Goal: Use online tool/utility: Utilize a website feature to perform a specific function

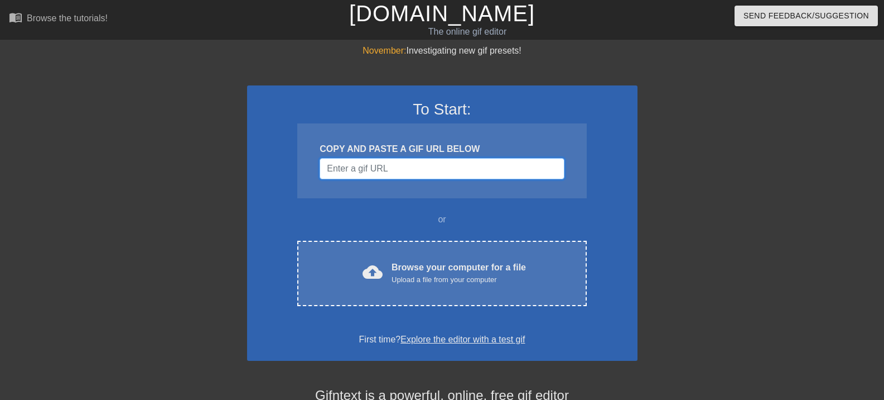
click at [398, 166] on input "Username" at bounding box center [442, 168] width 244 height 21
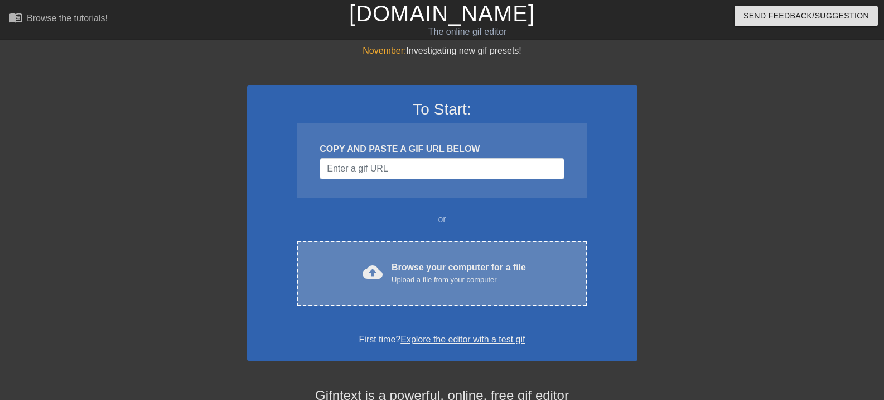
click at [452, 254] on div "cloud_upload Browse your computer for a file Upload a file from your computer C…" at bounding box center [441, 272] width 289 height 65
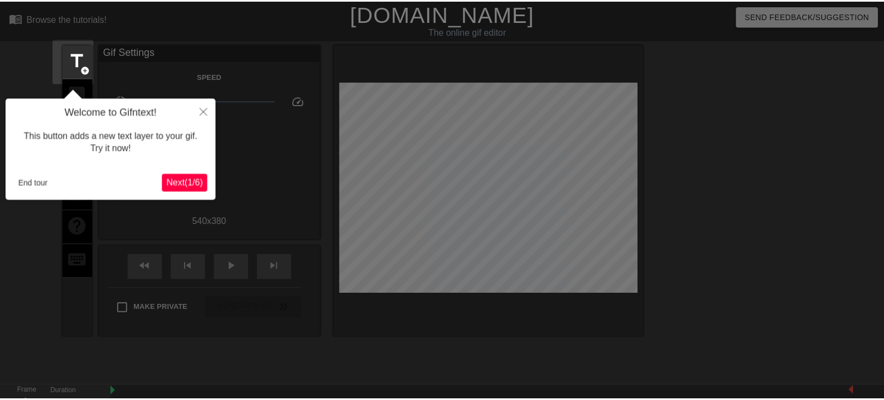
scroll to position [27, 0]
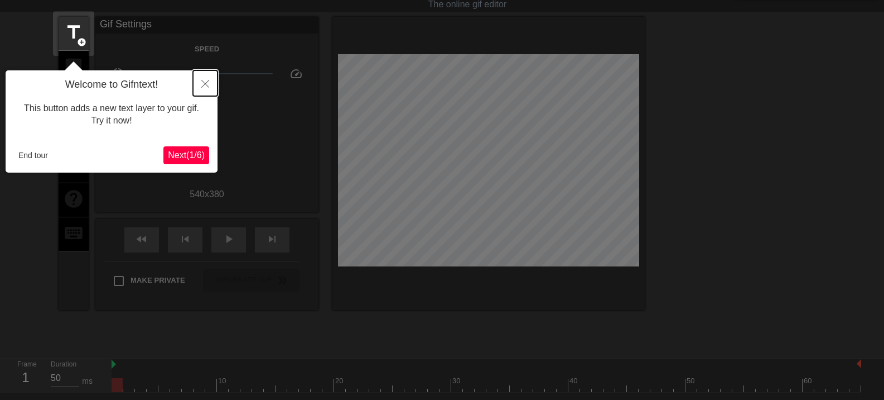
click at [203, 80] on icon "Close" at bounding box center [205, 84] width 8 height 8
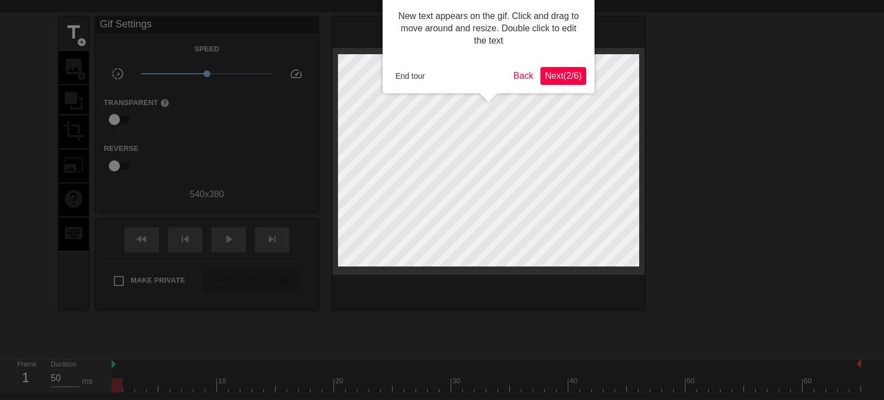
scroll to position [0, 0]
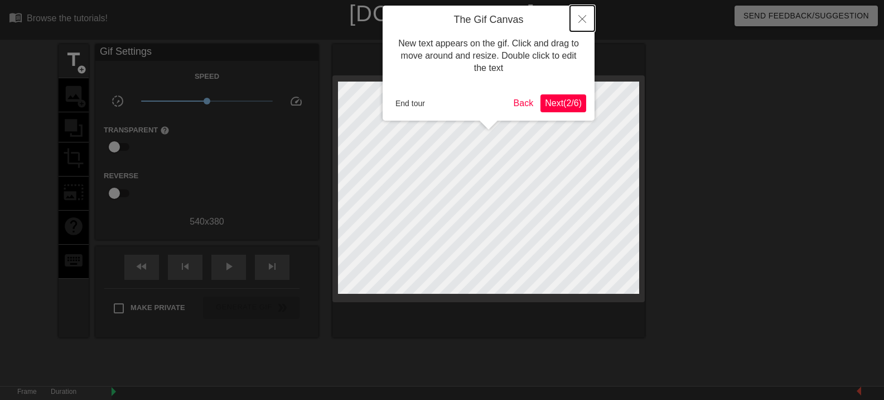
click at [577, 20] on button "Close" at bounding box center [582, 19] width 25 height 26
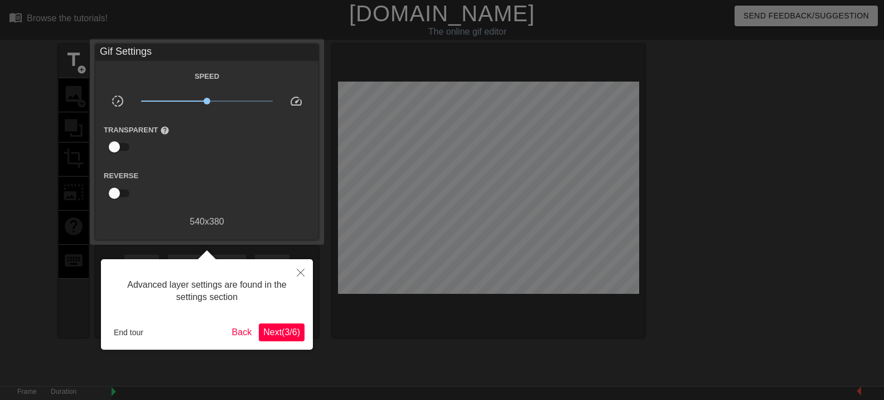
scroll to position [27, 0]
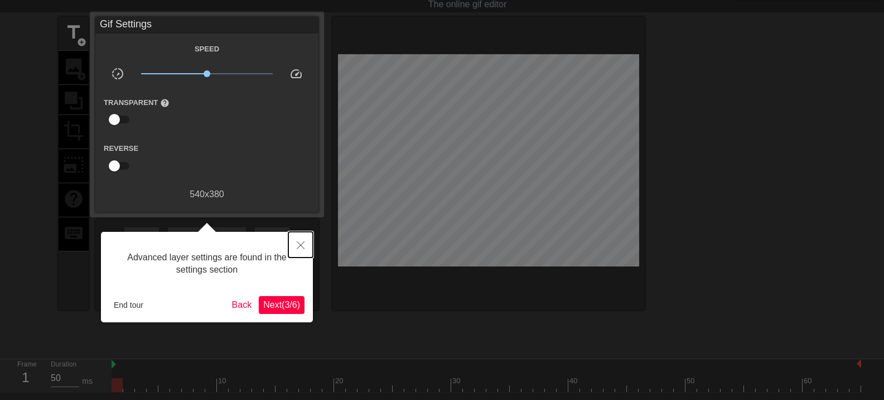
click at [299, 244] on icon "Close" at bounding box center [301, 245] width 8 height 8
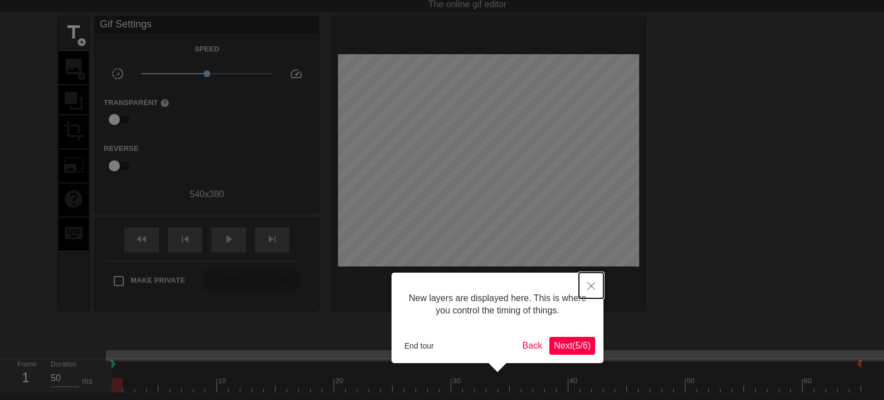
click at [583, 292] on button "Close" at bounding box center [591, 285] width 25 height 26
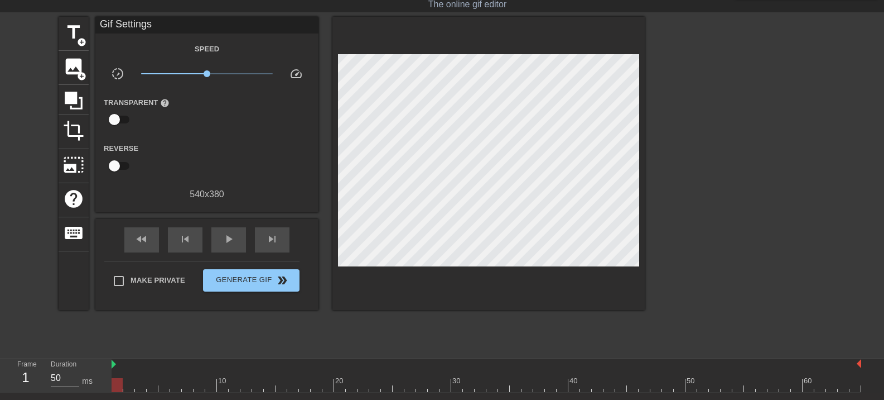
scroll to position [0, 0]
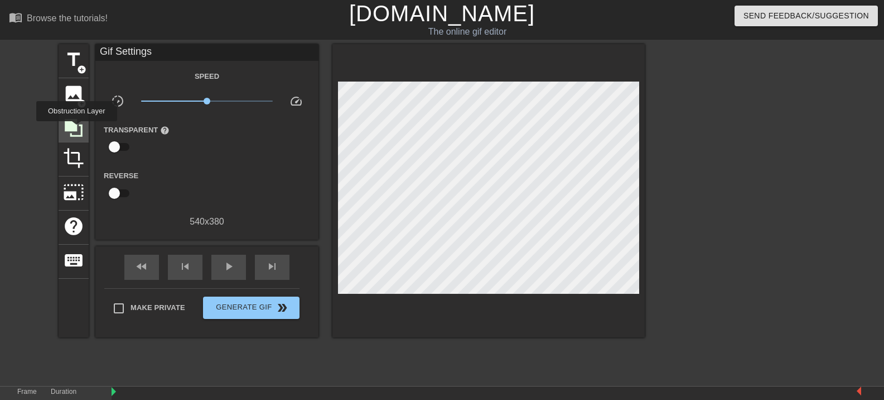
click at [76, 129] on icon at bounding box center [74, 128] width 18 height 18
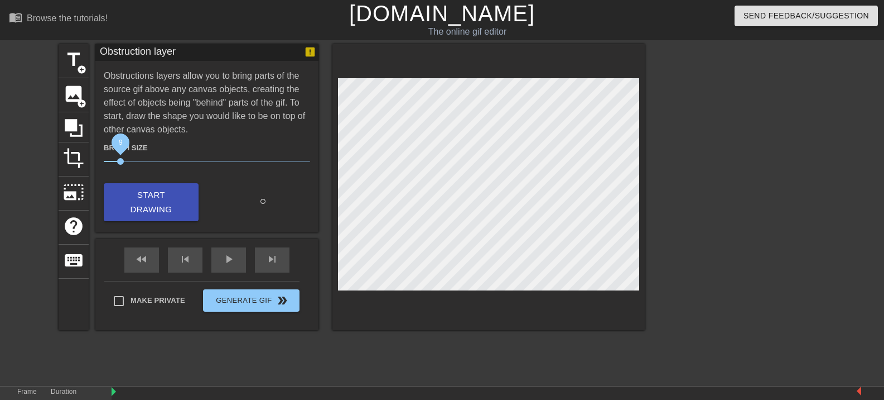
drag, startPoint x: 164, startPoint y: 161, endPoint x: 120, endPoint y: 161, distance: 44.1
click at [120, 161] on span "9" at bounding box center [120, 161] width 7 height 7
click at [180, 209] on span "Start Drawing" at bounding box center [151, 202] width 68 height 30
click at [70, 123] on icon at bounding box center [74, 128] width 18 height 18
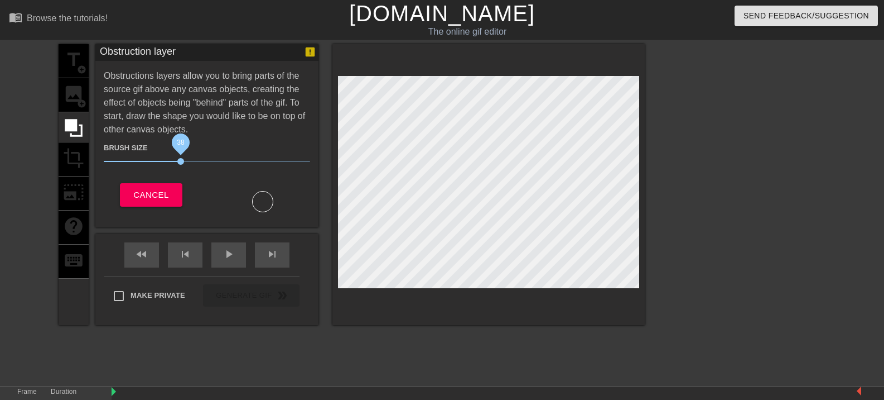
drag, startPoint x: 122, startPoint y: 162, endPoint x: 181, endPoint y: 169, distance: 59.0
click at [181, 169] on div "Brush Size 38" at bounding box center [206, 156] width 223 height 31
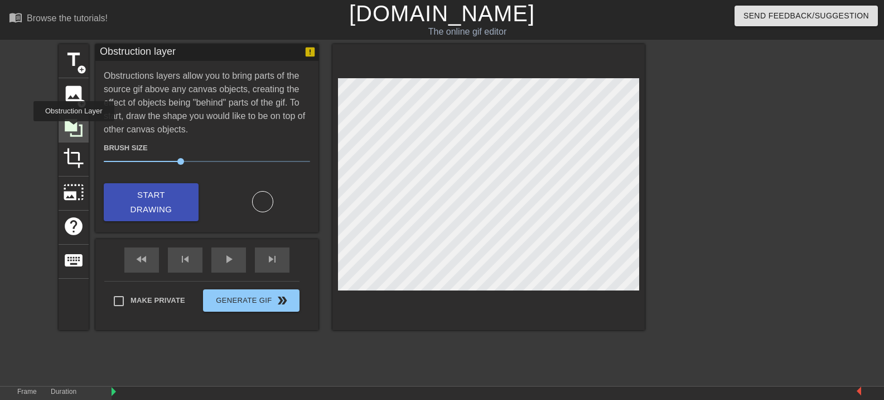
click at [74, 129] on icon at bounding box center [74, 128] width 18 height 18
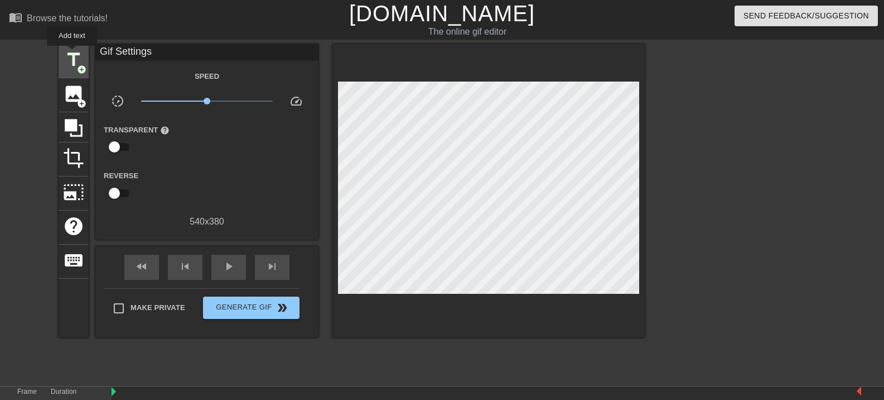
click at [72, 54] on span "title" at bounding box center [73, 59] width 21 height 21
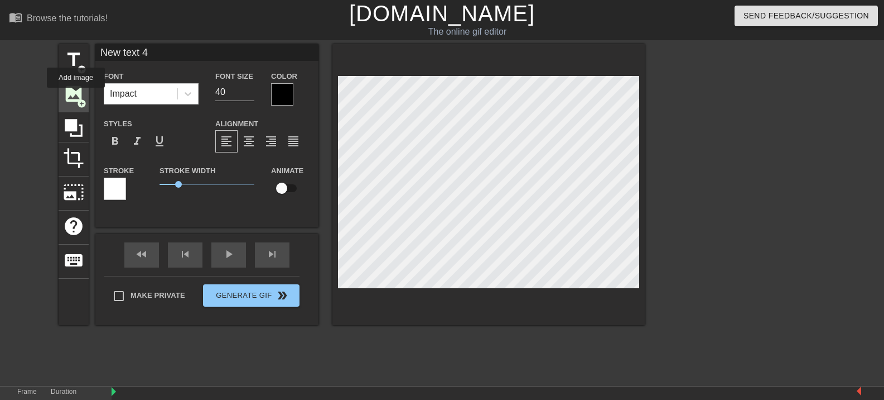
click at [75, 95] on span "image" at bounding box center [73, 93] width 21 height 21
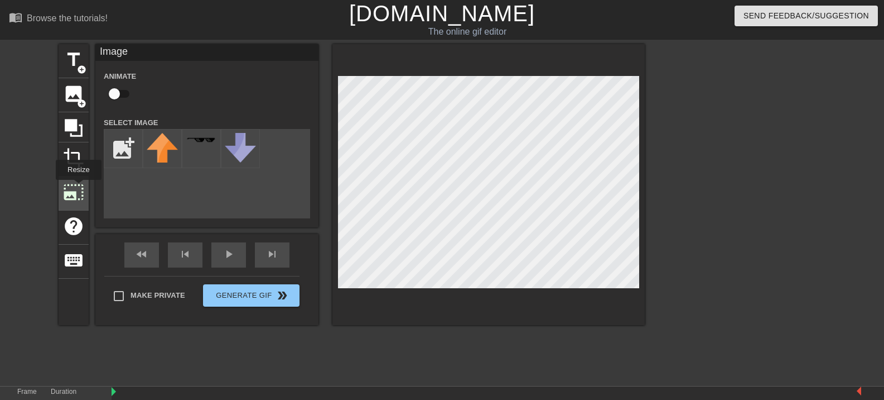
click at [78, 187] on span "photo_size_select_large" at bounding box center [73, 191] width 21 height 21
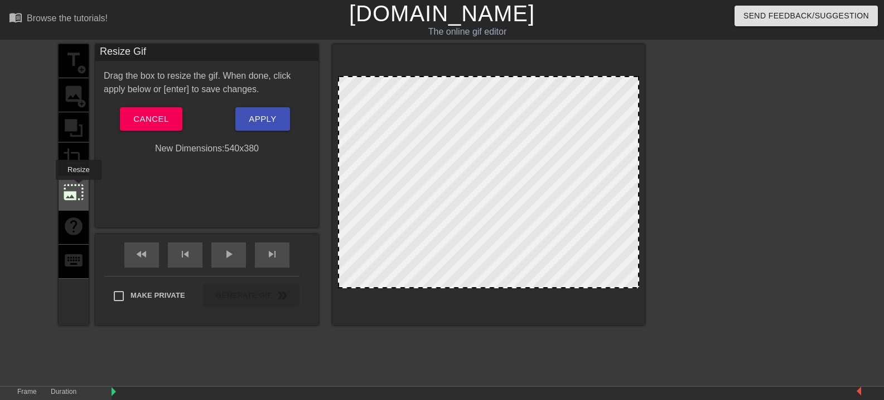
click at [78, 187] on span "photo_size_select_large" at bounding box center [73, 191] width 21 height 21
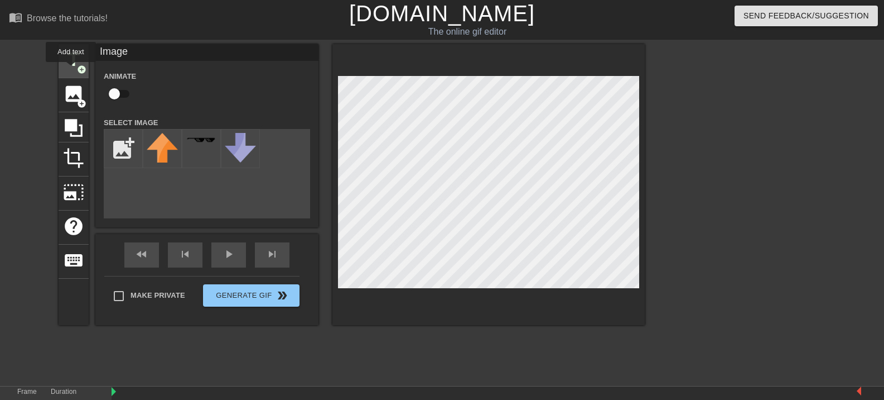
click at [71, 70] on span "title" at bounding box center [73, 59] width 21 height 21
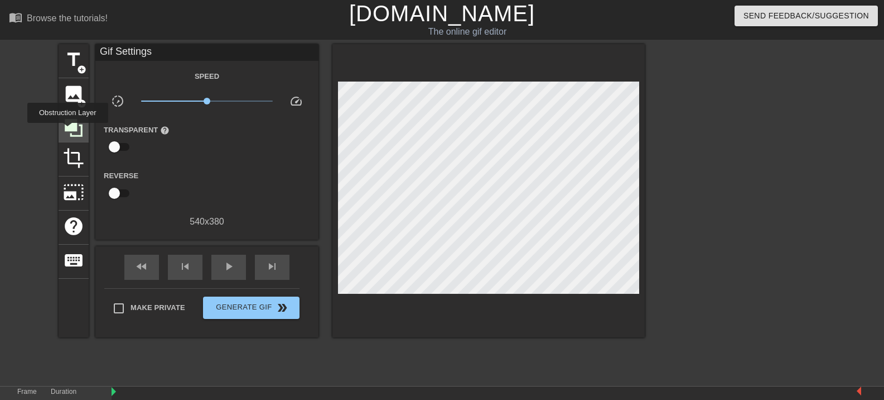
click at [68, 131] on icon at bounding box center [73, 127] width 21 height 21
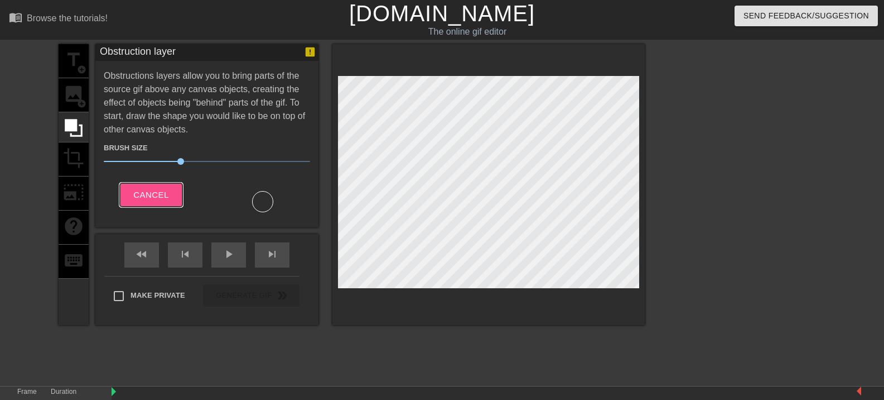
click at [138, 186] on button "Cancel" at bounding box center [151, 194] width 62 height 23
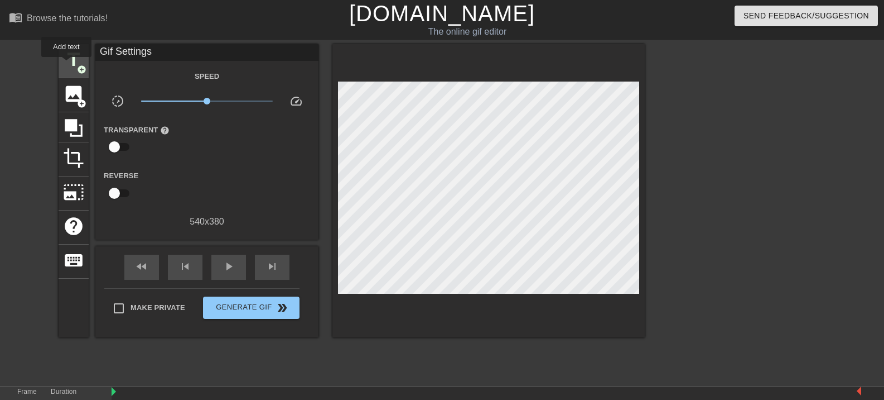
click at [66, 65] on span "title" at bounding box center [73, 59] width 21 height 21
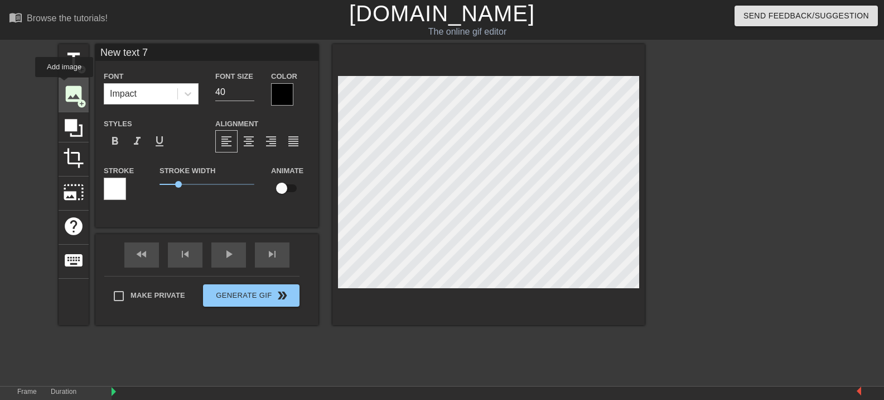
click at [64, 85] on span "image" at bounding box center [73, 93] width 21 height 21
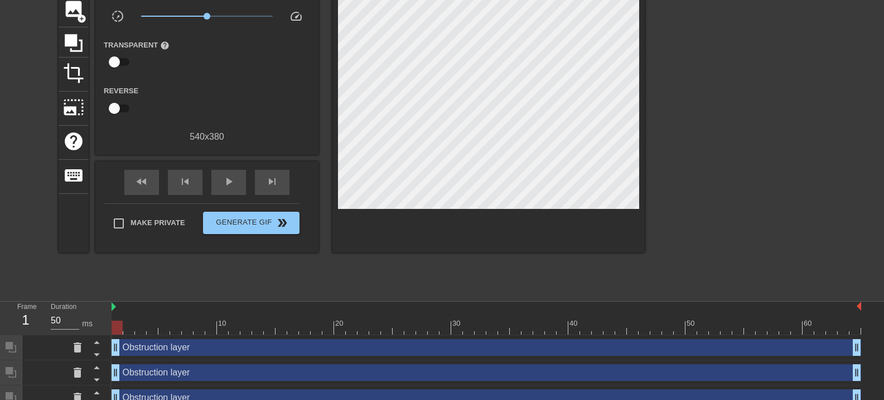
scroll to position [98, 0]
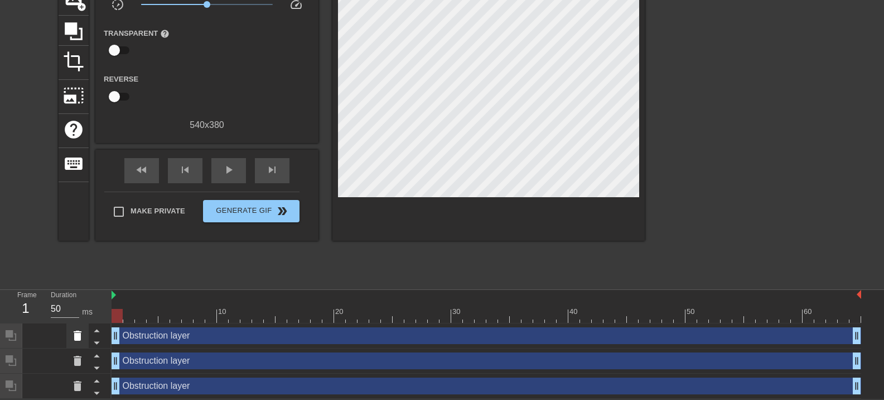
click at [71, 334] on icon at bounding box center [77, 335] width 13 height 13
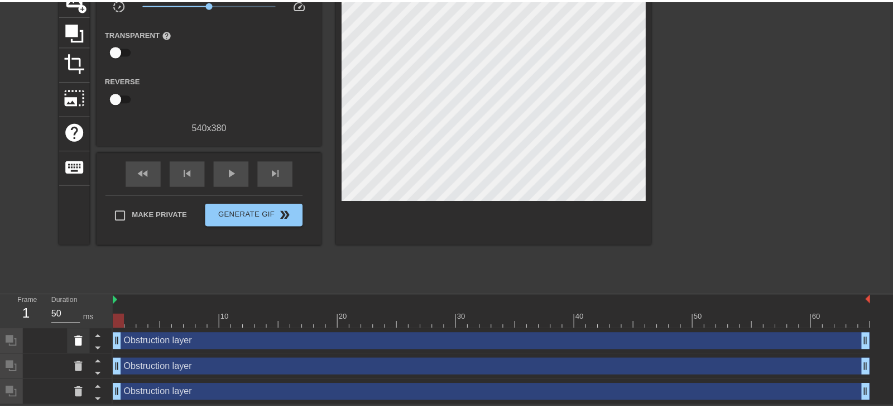
scroll to position [89, 0]
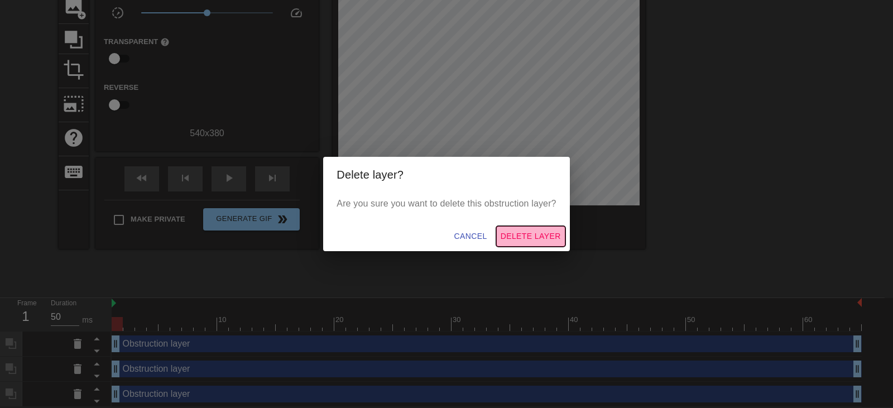
click at [530, 232] on span "Delete Layer" at bounding box center [530, 236] width 60 height 14
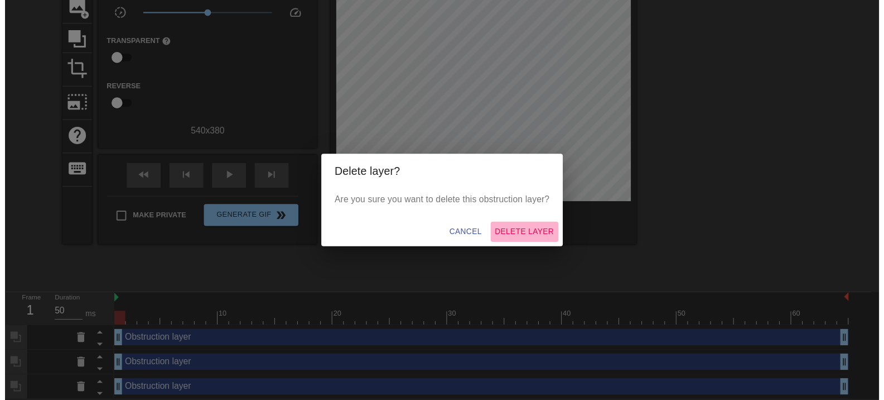
scroll to position [73, 0]
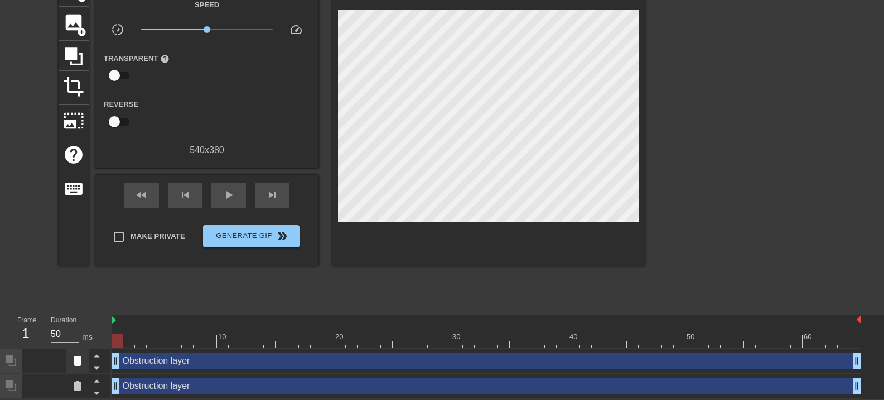
click at [79, 362] on icon at bounding box center [78, 360] width 8 height 10
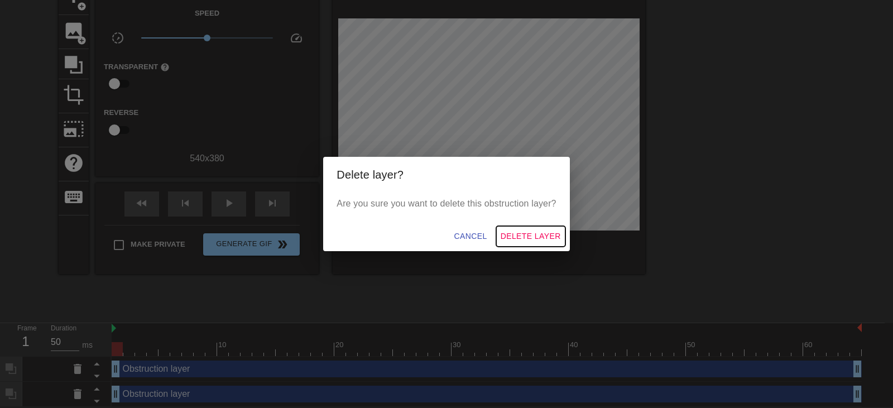
click at [546, 230] on span "Delete Layer" at bounding box center [530, 236] width 60 height 14
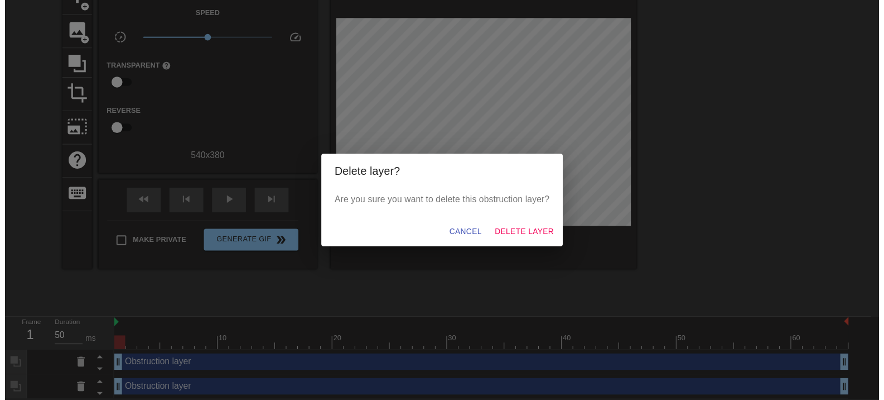
scroll to position [47, 0]
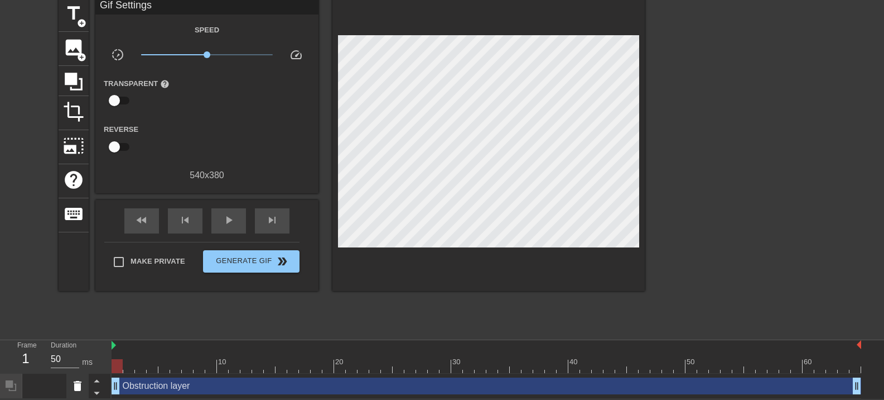
click at [73, 383] on icon at bounding box center [77, 385] width 13 height 13
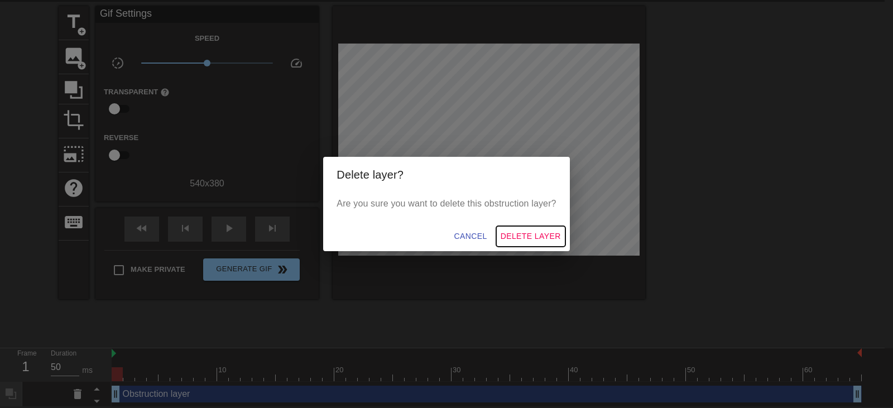
click at [545, 231] on span "Delete Layer" at bounding box center [530, 236] width 60 height 14
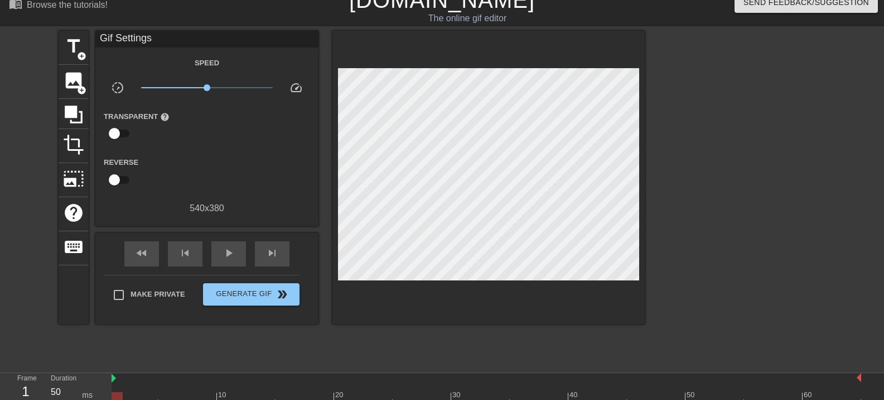
scroll to position [0, 0]
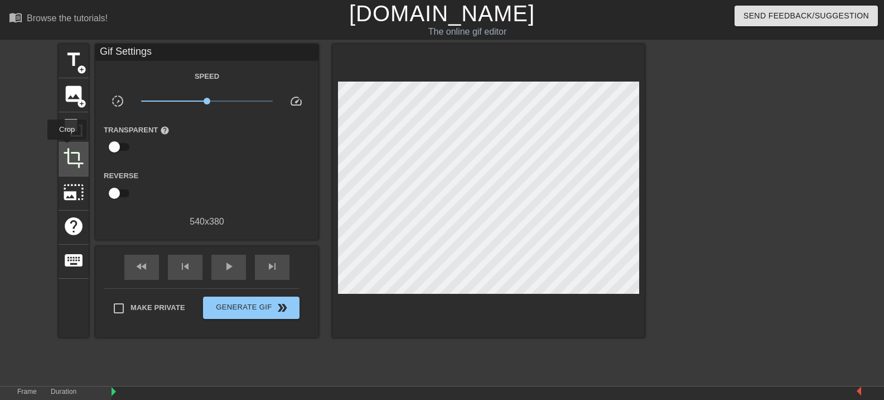
click at [68, 147] on span "crop" at bounding box center [73, 157] width 21 height 21
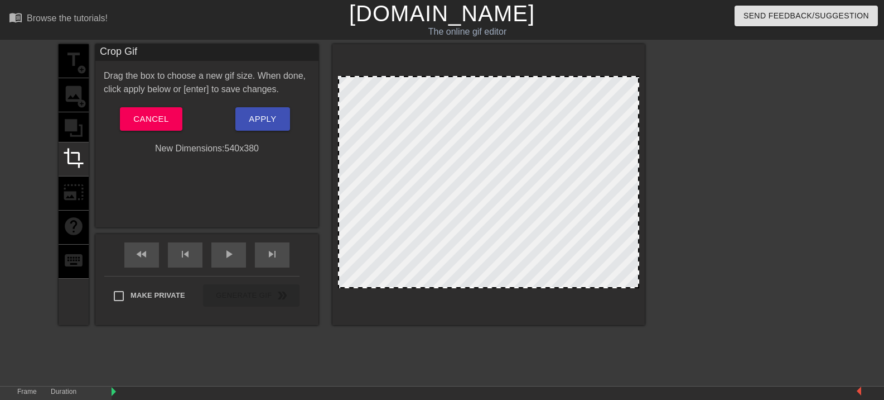
drag, startPoint x: 637, startPoint y: 78, endPoint x: 656, endPoint y: 17, distance: 63.0
click at [655, 18] on div "menu_book Browse the tutorials! [DOMAIN_NAME] The online gif editor Send Feedba…" at bounding box center [442, 248] width 884 height 497
click at [137, 118] on span "Cancel" at bounding box center [150, 119] width 35 height 15
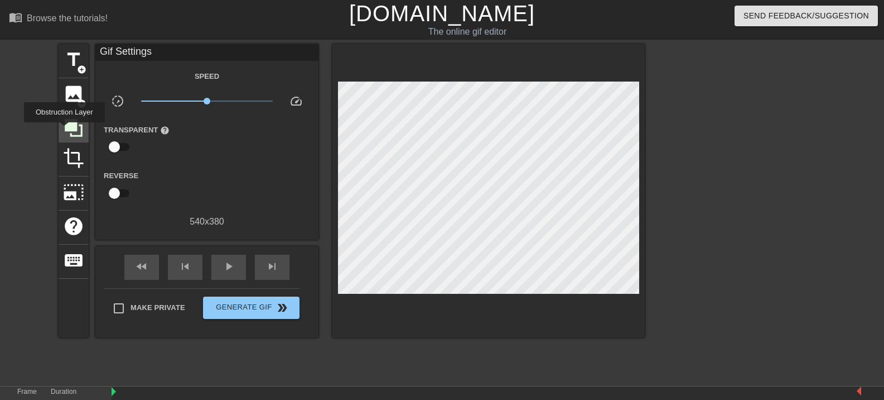
click at [64, 130] on icon at bounding box center [73, 127] width 21 height 21
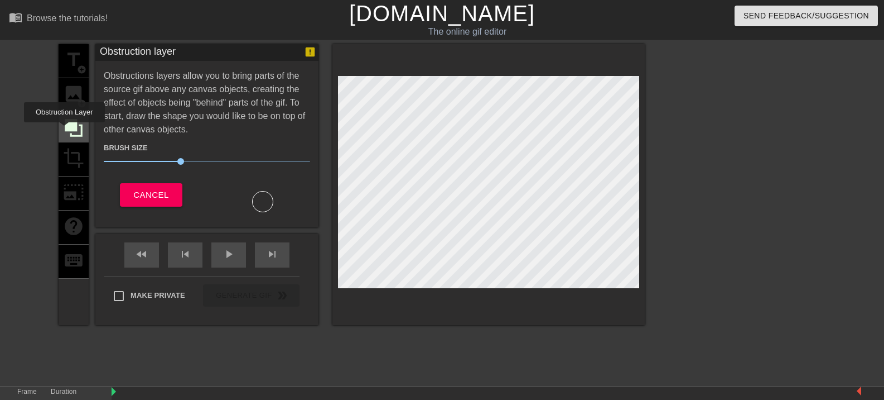
click at [64, 130] on icon at bounding box center [73, 127] width 21 height 21
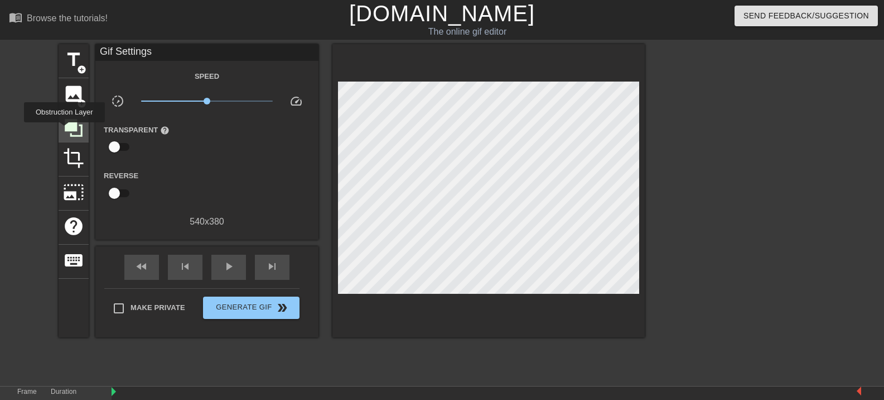
click at [64, 130] on icon at bounding box center [73, 127] width 21 height 21
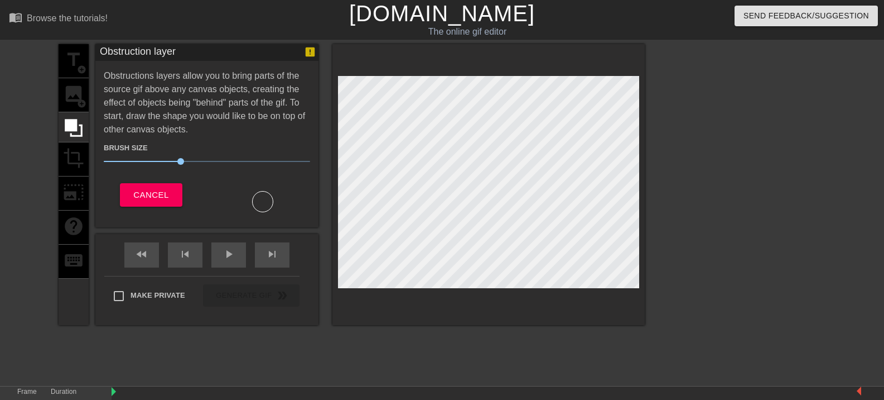
click at [269, 204] on div at bounding box center [262, 201] width 21 height 21
click at [76, 129] on icon at bounding box center [74, 128] width 18 height 18
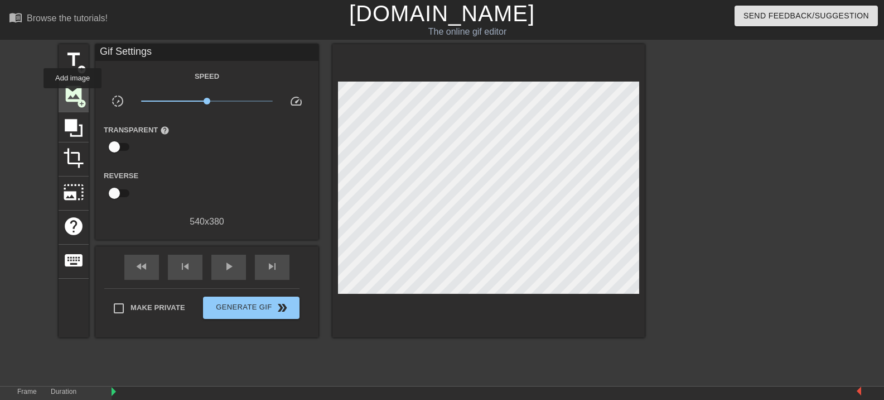
click at [73, 96] on span "image" at bounding box center [73, 93] width 21 height 21
drag, startPoint x: 115, startPoint y: 144, endPoint x: 139, endPoint y: 143, distance: 24.0
click at [139, 143] on div "Transparent help" at bounding box center [141, 140] width 93 height 35
click at [113, 148] on input "checkbox" at bounding box center [115, 146] width 64 height 21
checkbox input "true"
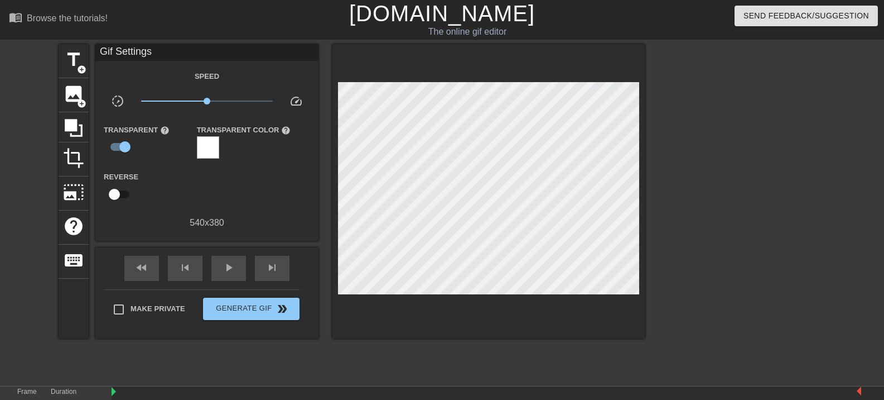
click at [213, 155] on div at bounding box center [208, 147] width 22 height 22
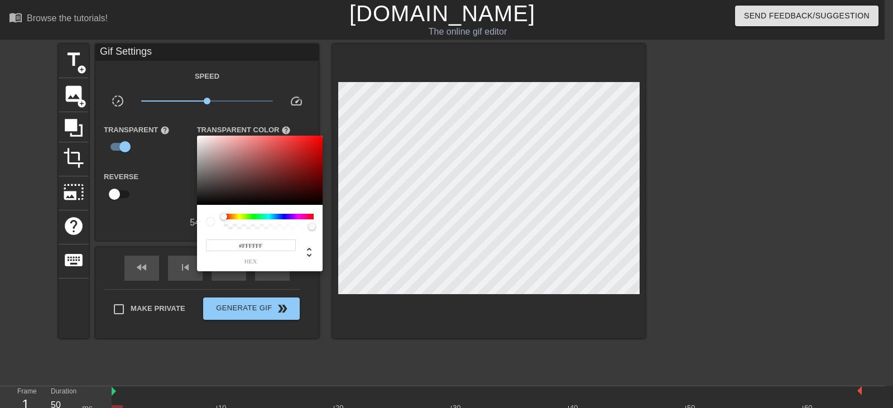
click at [192, 117] on div at bounding box center [446, 204] width 893 height 408
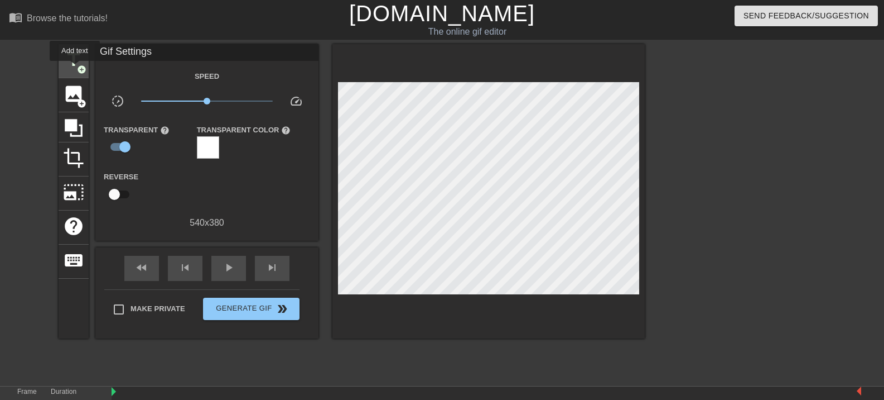
click at [75, 69] on span "title" at bounding box center [73, 59] width 21 height 21
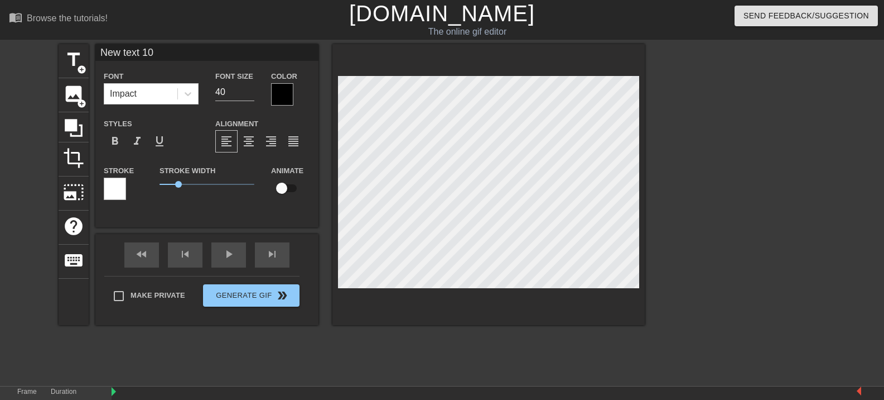
click at [112, 185] on div at bounding box center [115, 188] width 22 height 22
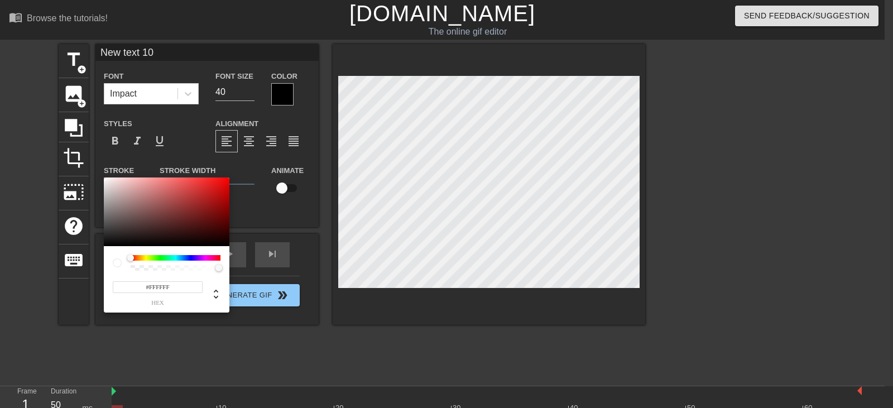
type input "#E1D3D3"
click at [112, 185] on div at bounding box center [167, 211] width 126 height 69
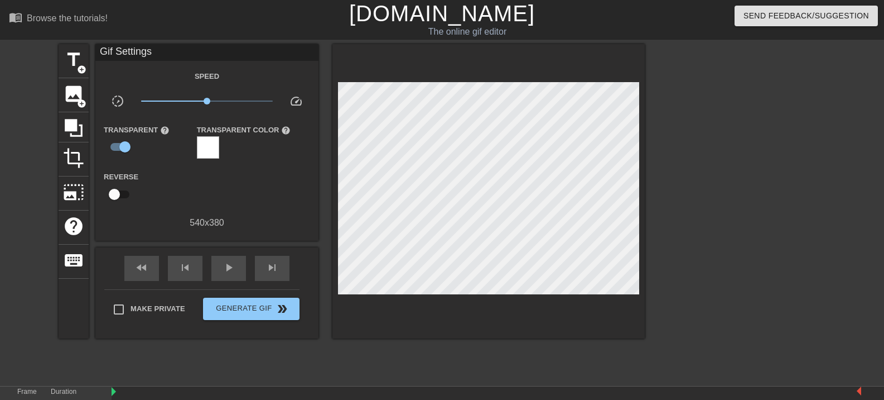
click at [206, 149] on div at bounding box center [208, 147] width 22 height 22
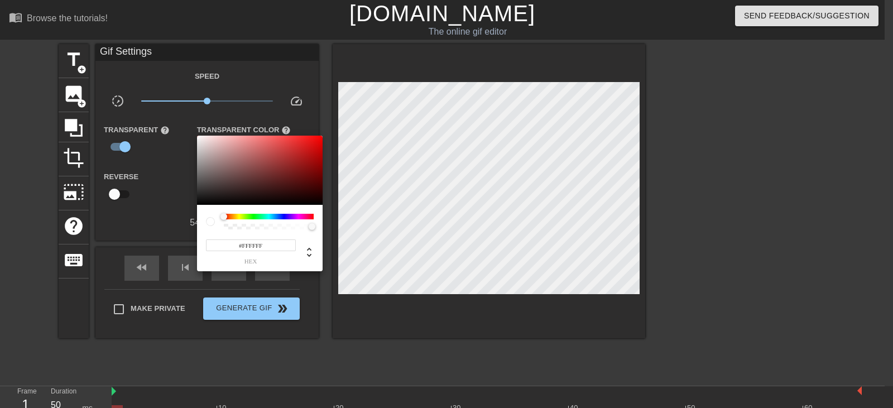
click at [180, 150] on div at bounding box center [446, 204] width 893 height 408
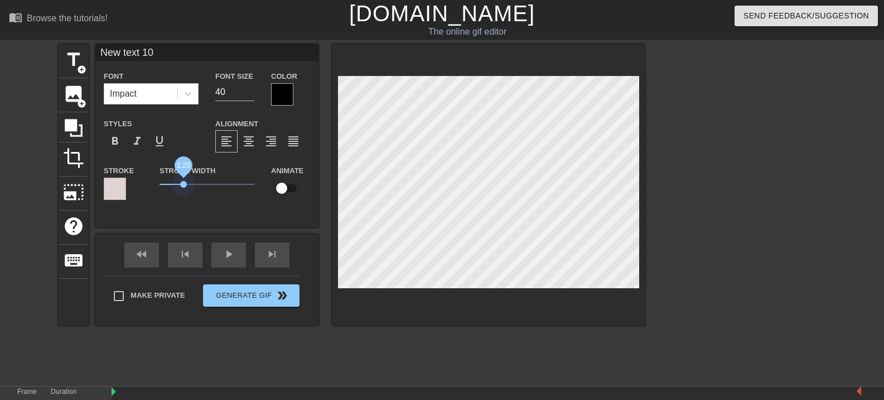
drag, startPoint x: 179, startPoint y: 184, endPoint x: 183, endPoint y: 242, distance: 57.6
click at [183, 242] on div "New text 10 Font Impact Font Size 40 Color Styles format_bold format_italic for…" at bounding box center [206, 184] width 223 height 281
click at [250, 94] on input "39" at bounding box center [234, 92] width 39 height 18
click at [250, 94] on input "38" at bounding box center [234, 92] width 39 height 18
click at [250, 94] on input "37" at bounding box center [234, 92] width 39 height 18
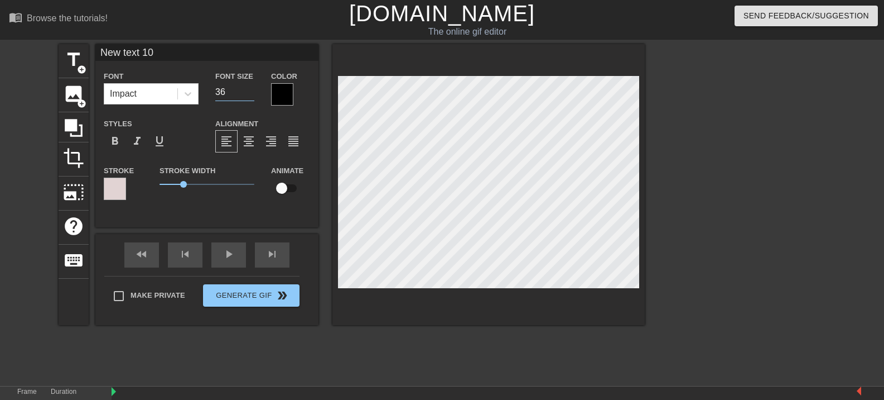
click at [250, 94] on input "36" at bounding box center [234, 92] width 39 height 18
click at [250, 94] on input "35" at bounding box center [234, 92] width 39 height 18
click at [250, 94] on input "34" at bounding box center [234, 92] width 39 height 18
type input "33"
click at [250, 94] on input "33" at bounding box center [234, 92] width 39 height 18
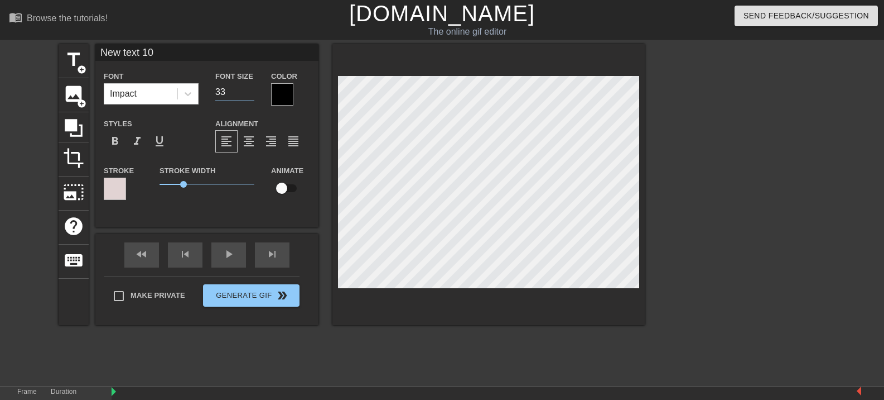
click at [728, 266] on div at bounding box center [741, 211] width 167 height 335
type input "M"
type textarea "M"
